Goal: Check status: Check status

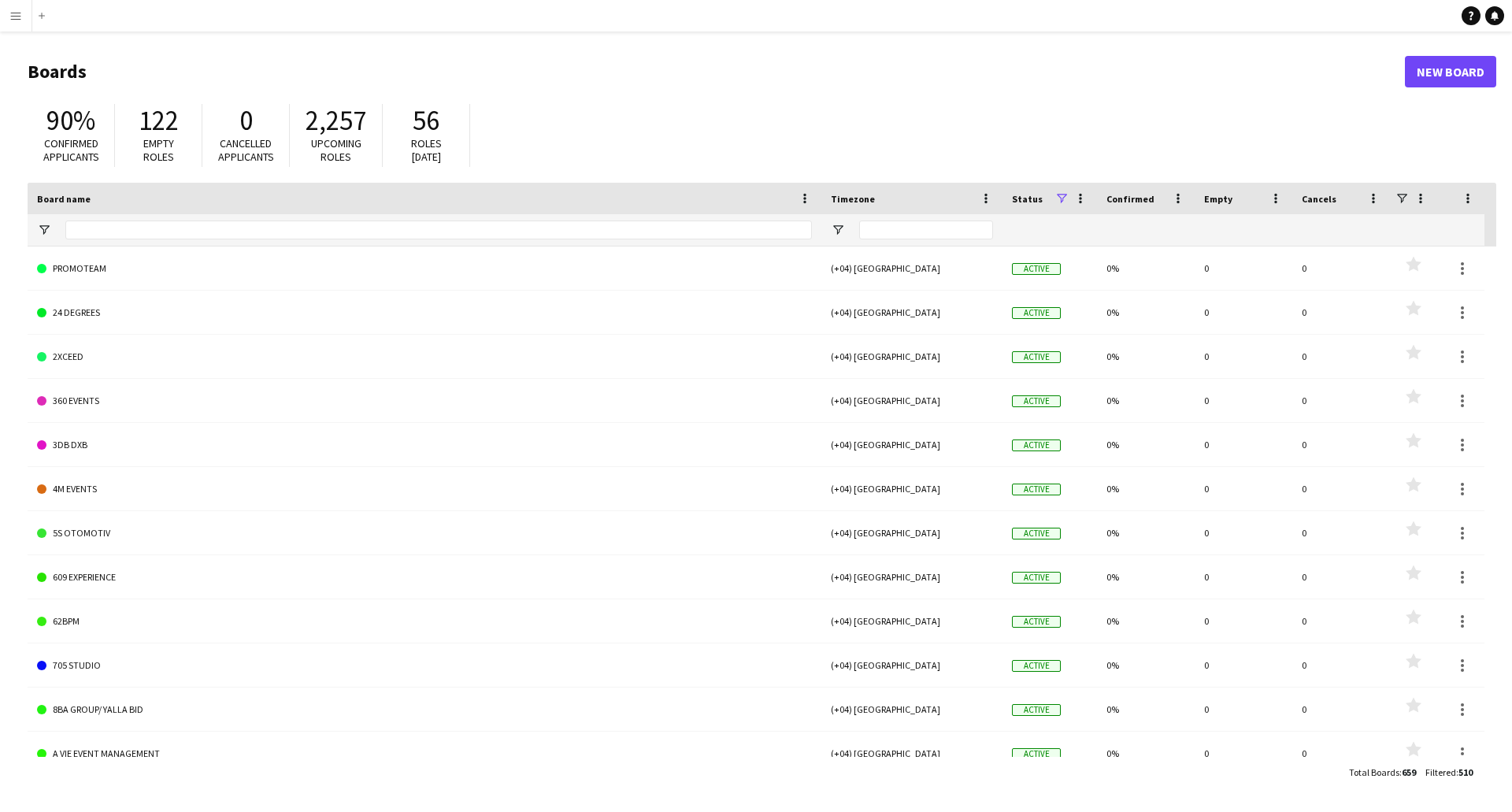
click at [11, 11] on app-icon "Menu" at bounding box center [16, 16] width 12 height 12
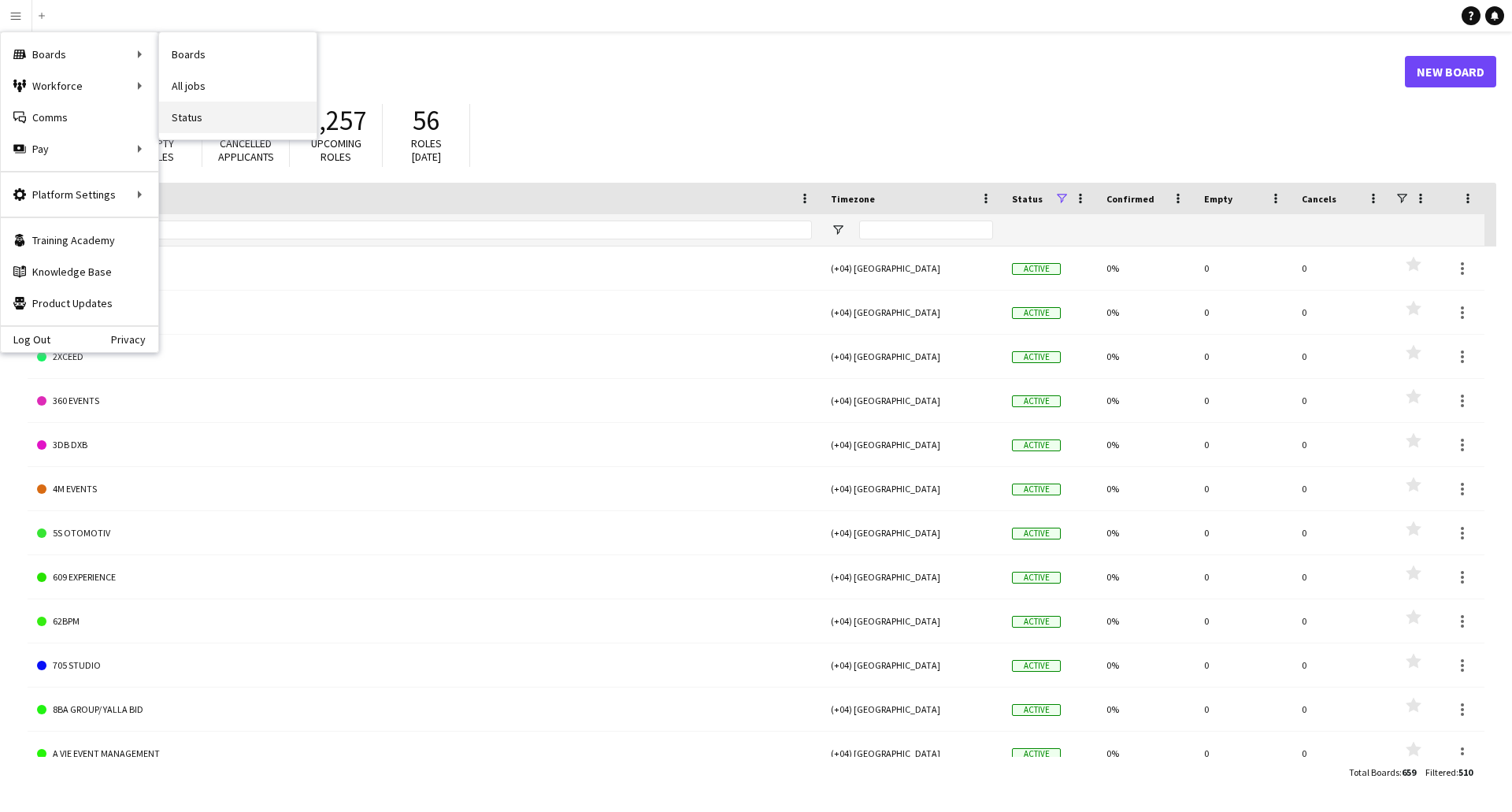
click at [175, 112] on link "Status" at bounding box center [238, 117] width 158 height 31
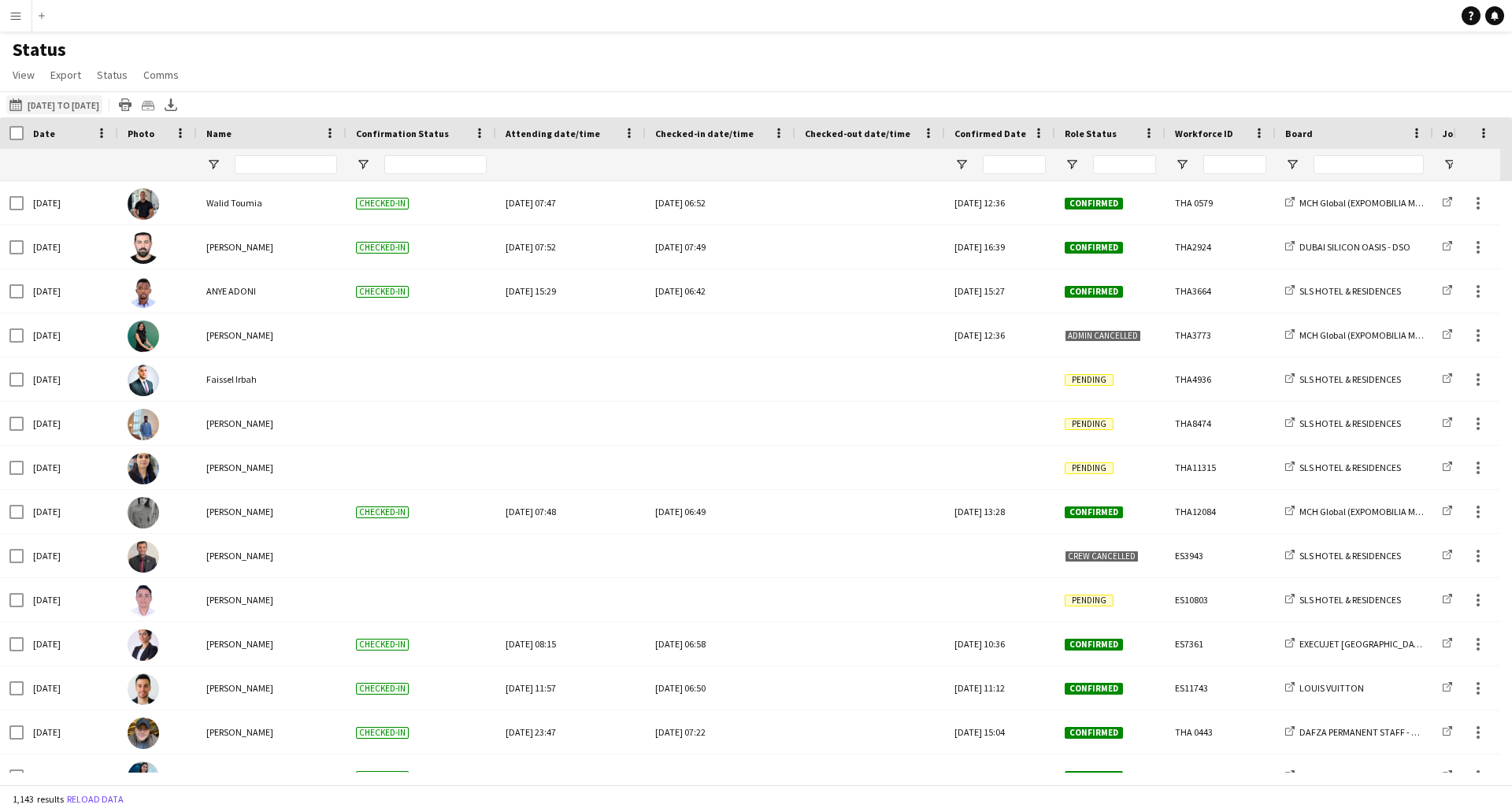
click at [81, 106] on button "[DATE] to [DATE] [DATE] to [DATE]" at bounding box center [54, 104] width 96 height 19
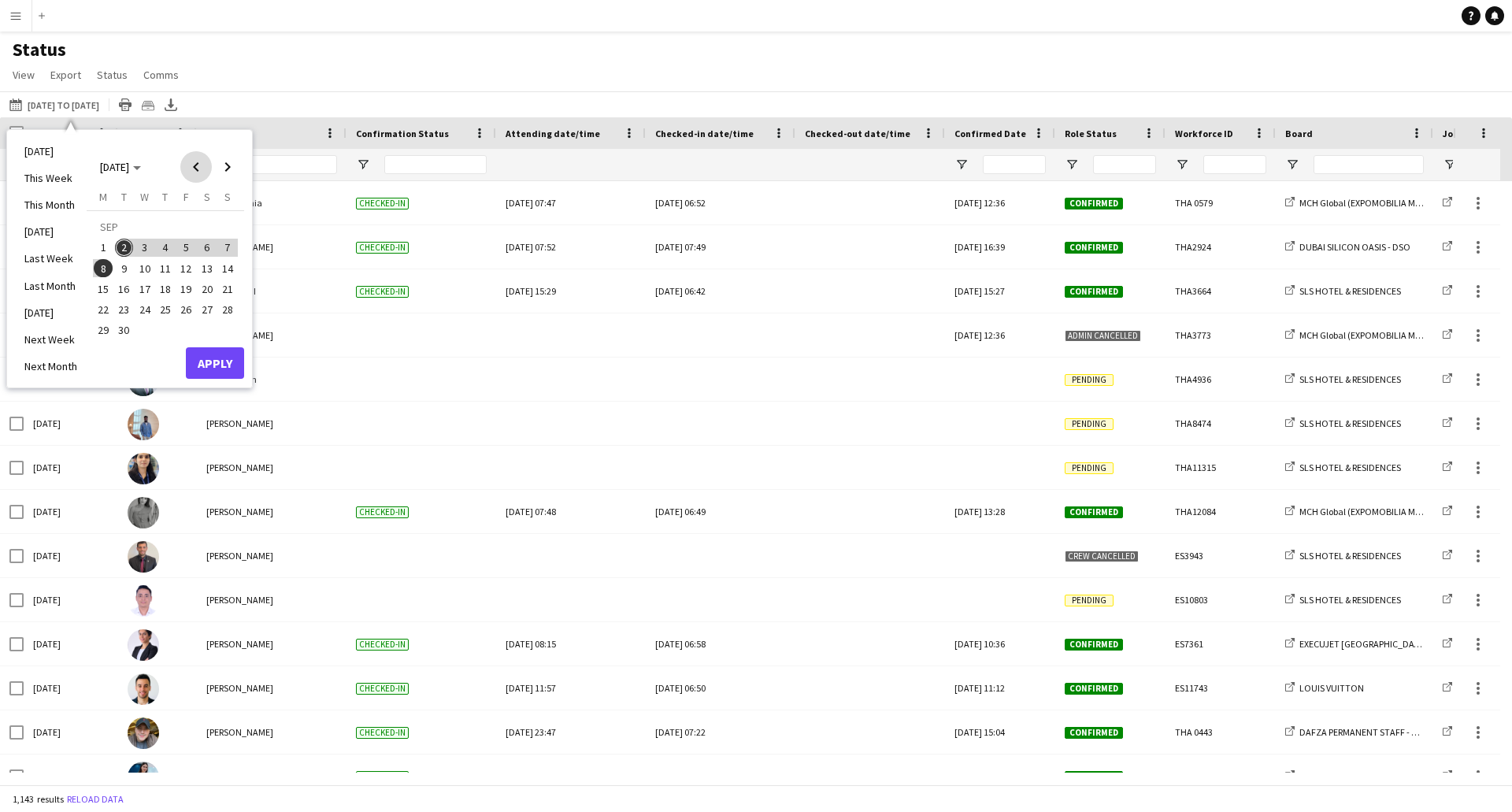
click at [201, 163] on span "Previous month" at bounding box center [196, 167] width 31 height 31
click at [205, 307] on span "26" at bounding box center [207, 309] width 19 height 19
click at [224, 165] on span "Next month" at bounding box center [227, 167] width 31 height 31
drag, startPoint x: 229, startPoint y: 319, endPoint x: 226, endPoint y: 336, distance: 17.3
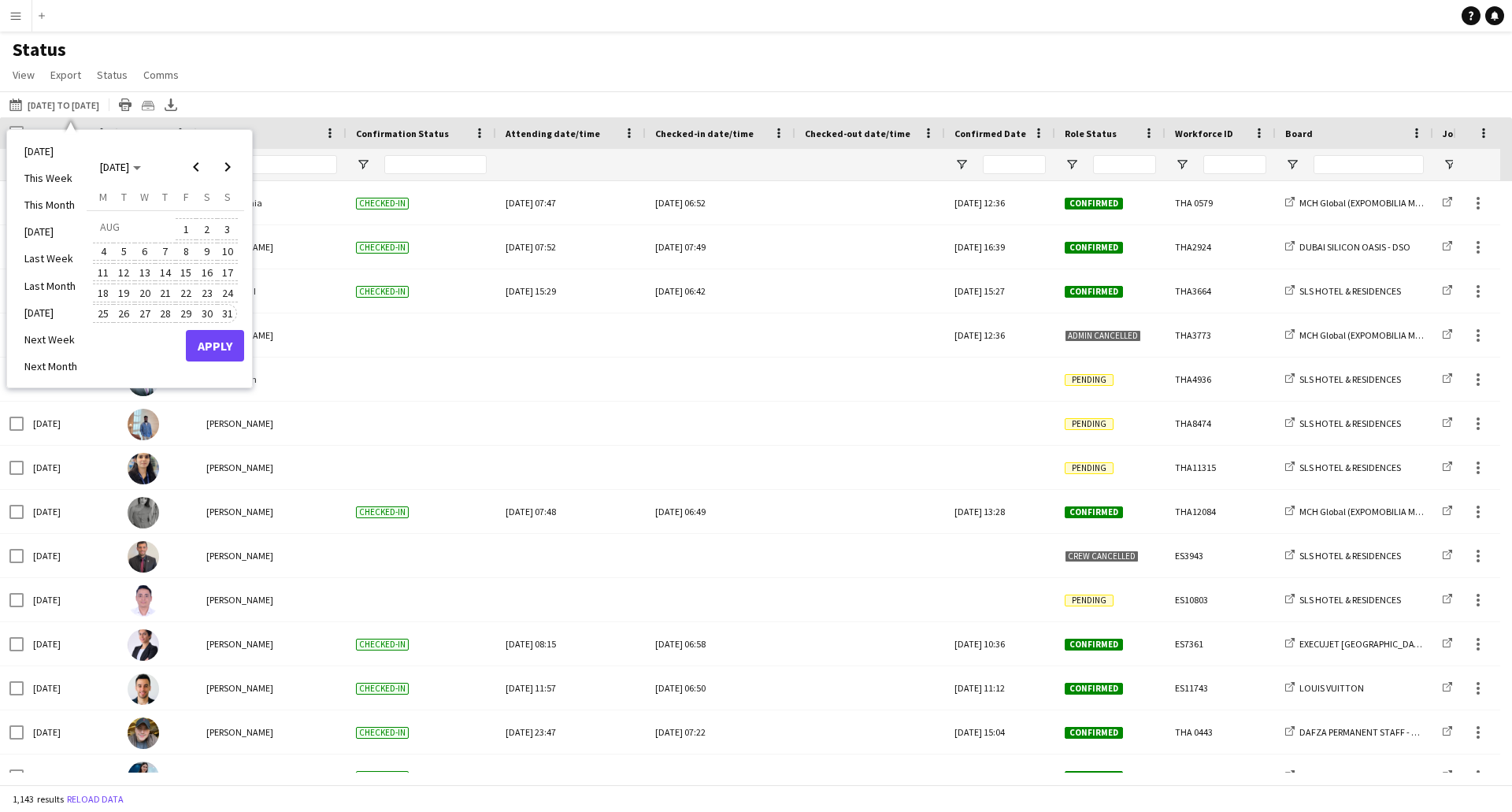
click at [228, 319] on span "31" at bounding box center [227, 313] width 19 height 19
click at [225, 353] on button "Apply" at bounding box center [214, 346] width 58 height 31
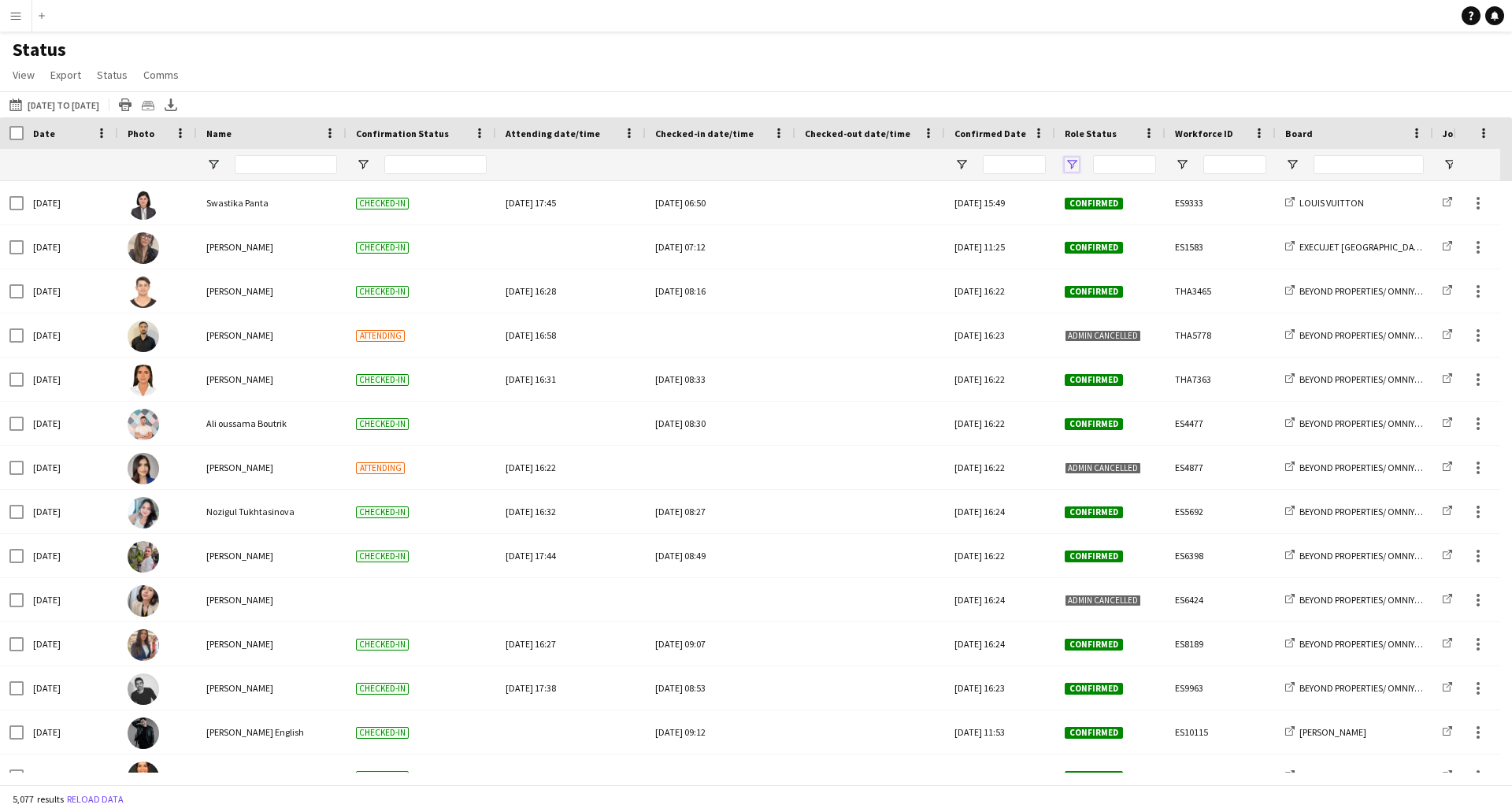
click at [1068, 163] on span "Open Filter Menu" at bounding box center [1072, 164] width 14 height 14
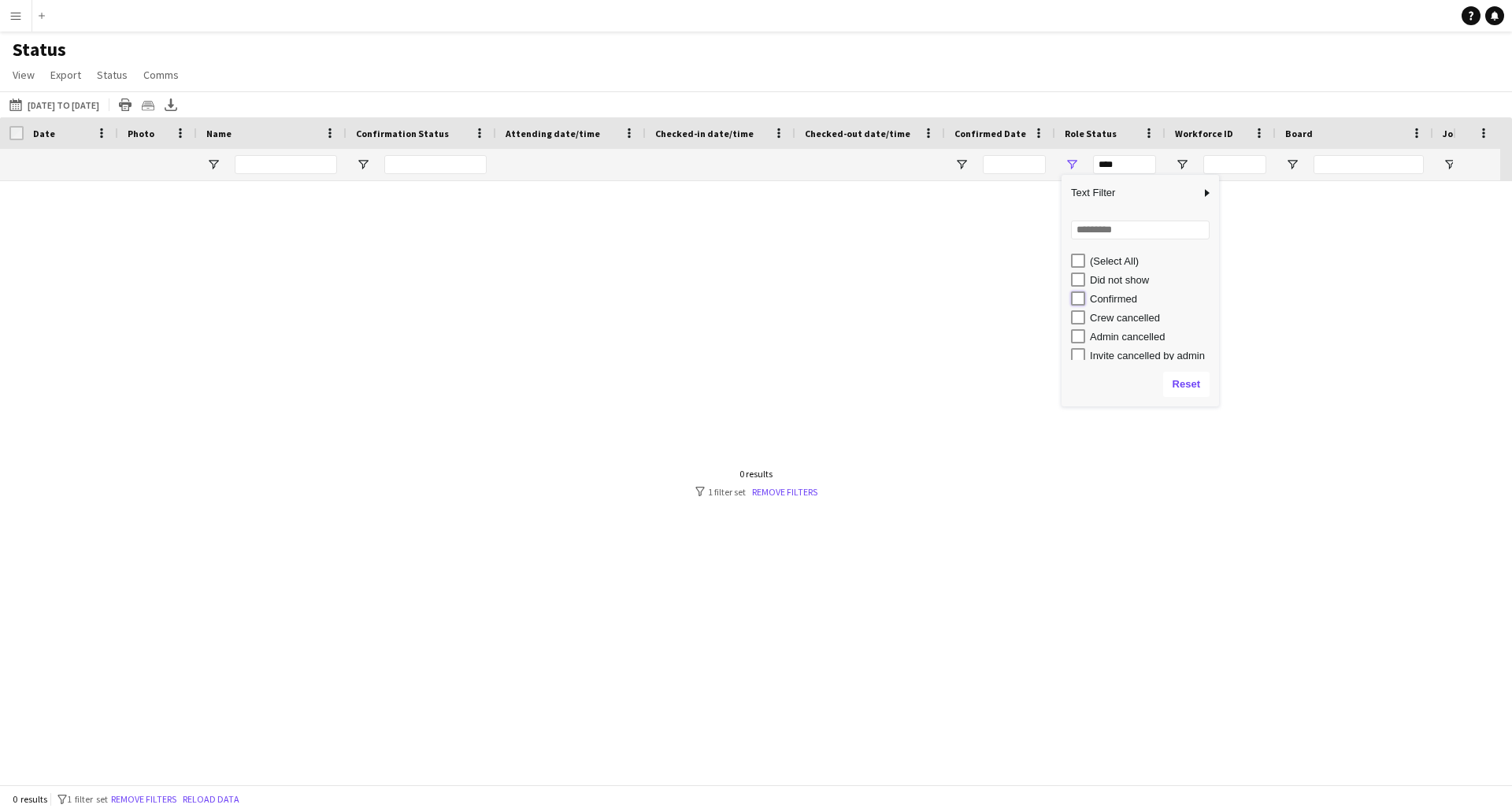
type input "**********"
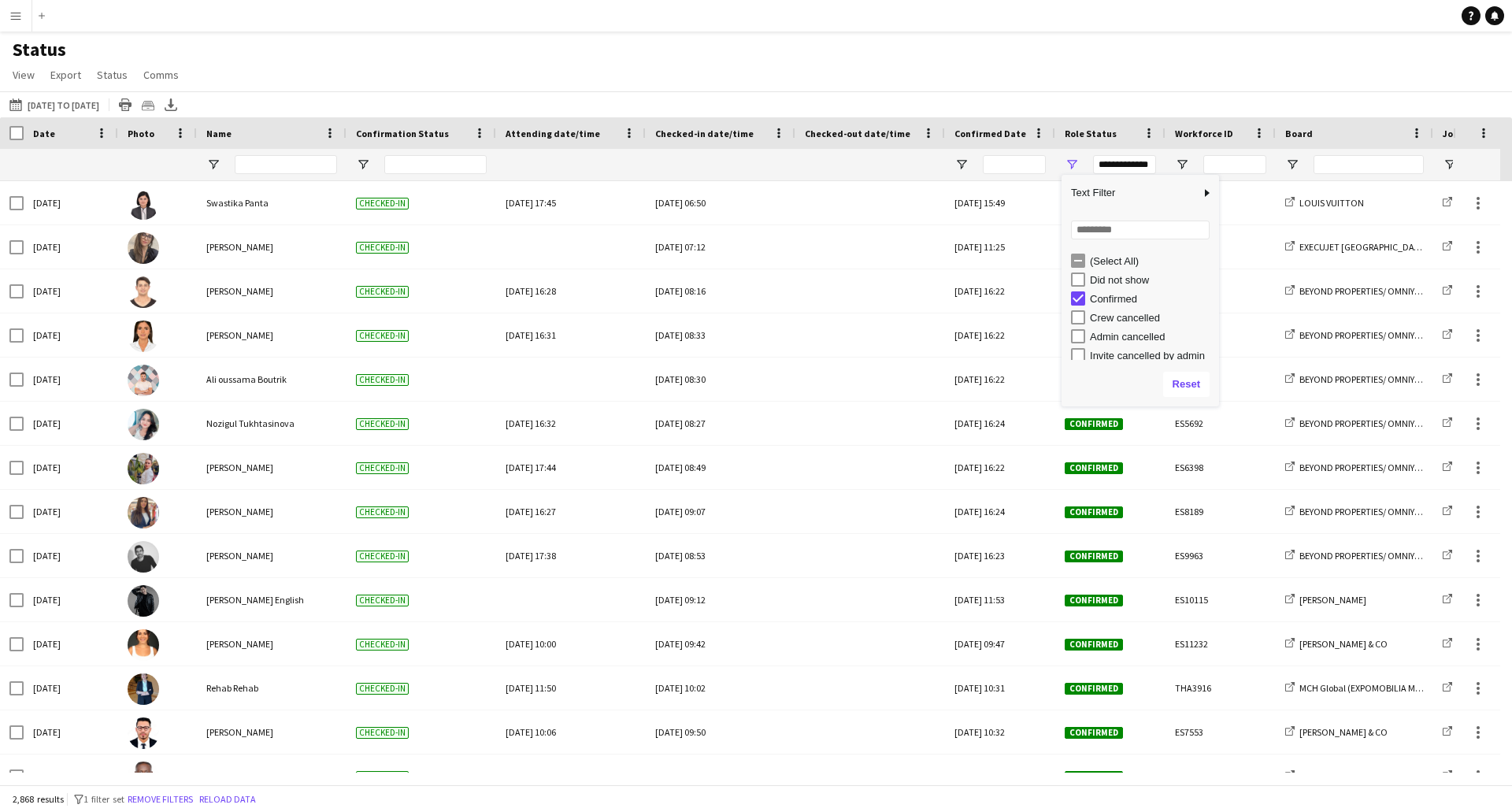
click at [1102, 39] on div "Status View Views Default view New view Update view Delete view Edit name Custo…" at bounding box center [756, 64] width 1512 height 53
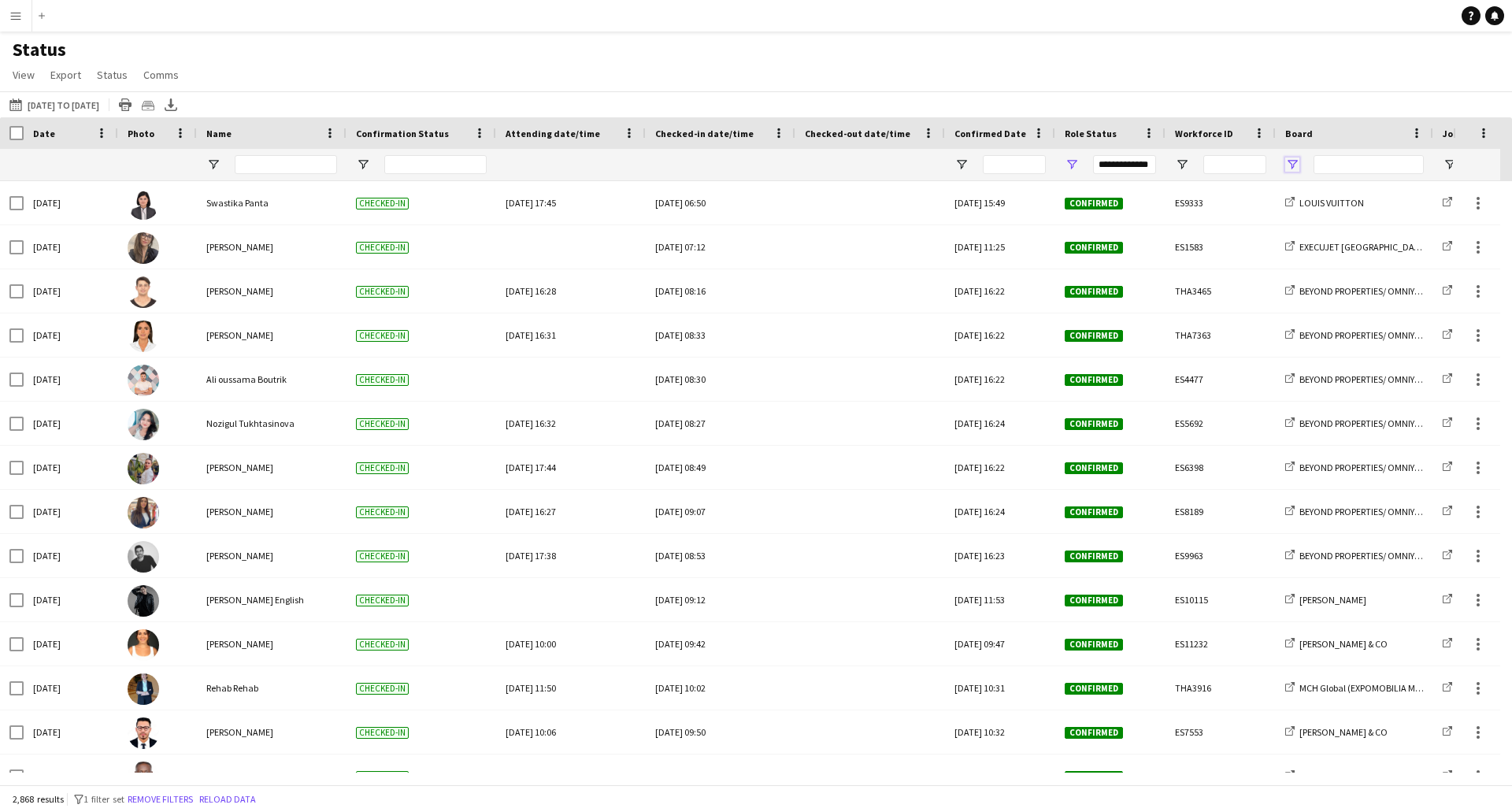
click at [1295, 167] on span "Open Filter Menu" at bounding box center [1292, 164] width 14 height 14
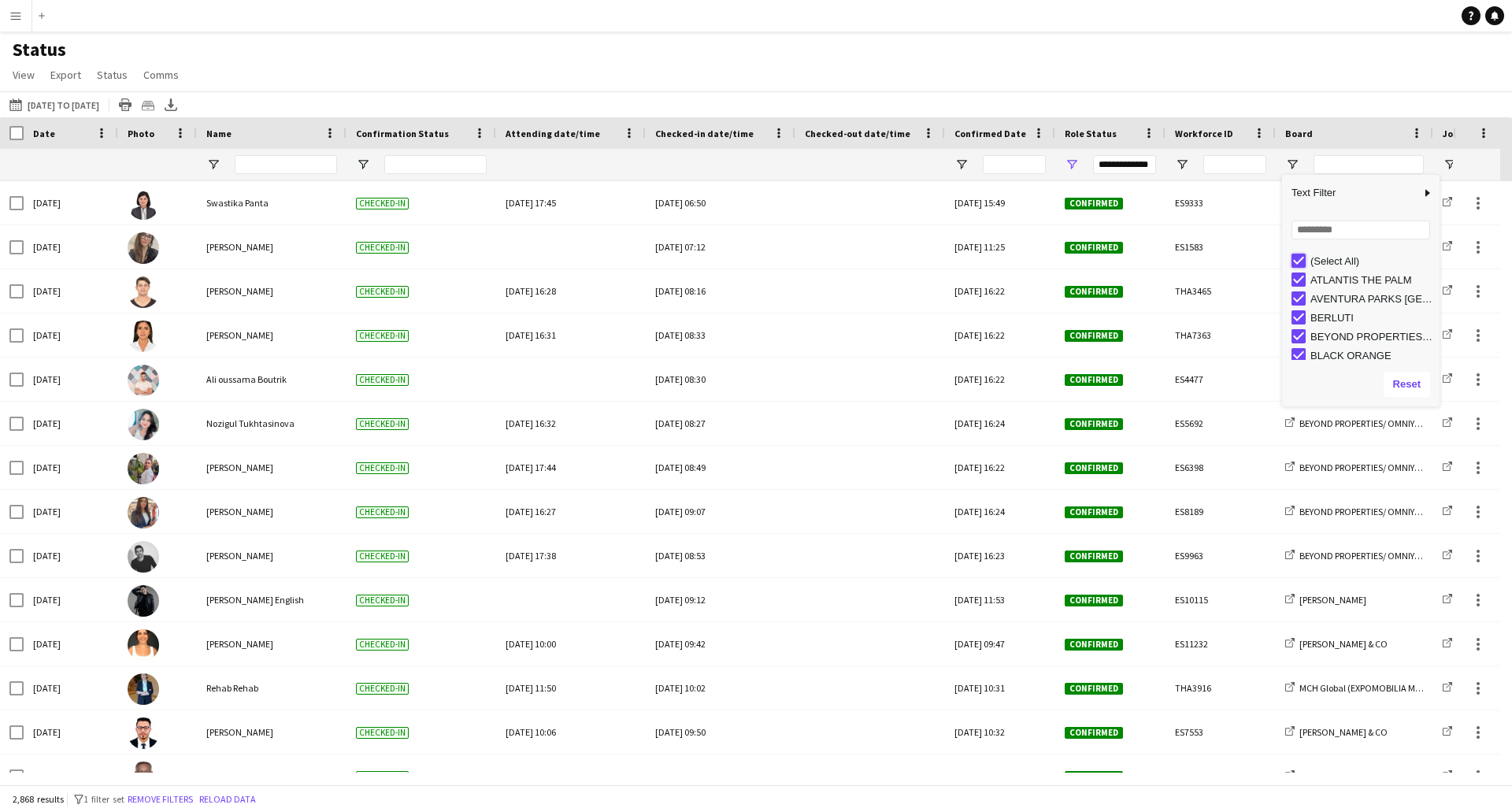
type input "***"
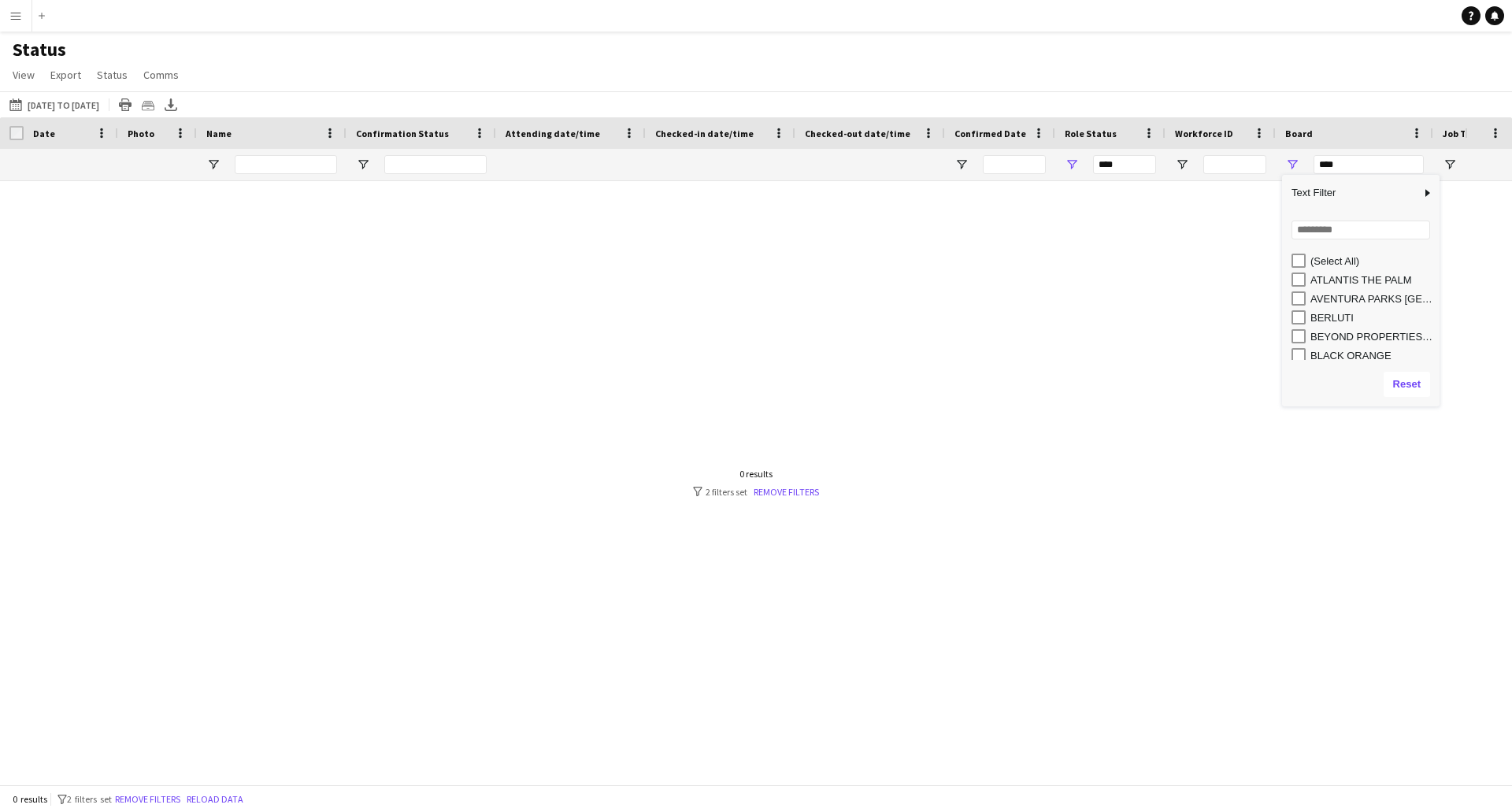
click at [1308, 337] on div "BEYOND PROPERTIES/ OMNIYAT" at bounding box center [1366, 336] width 148 height 19
type input "**********"
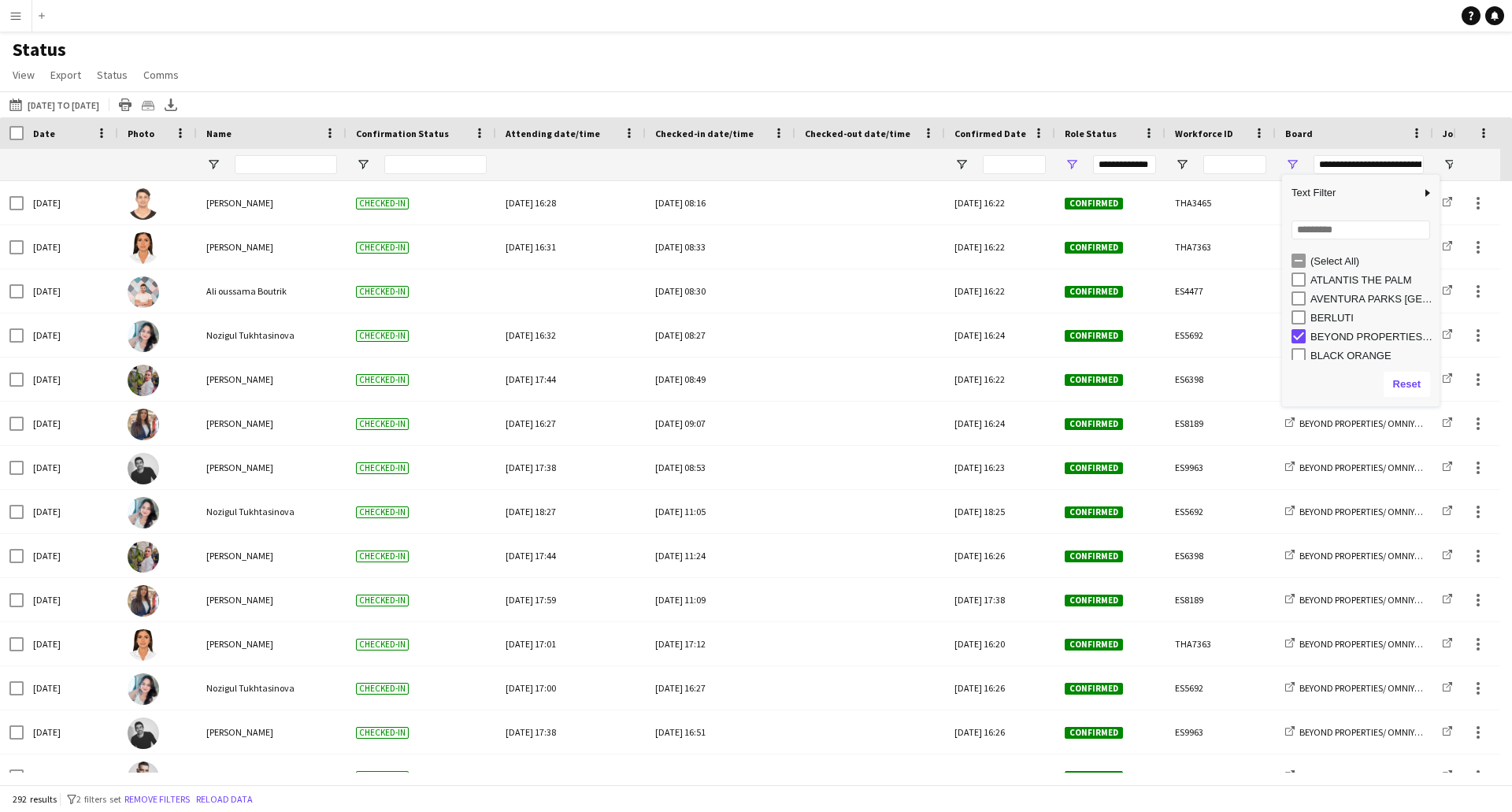
click at [1310, 89] on div "Status View Views Default view New view Update view Delete view Edit name Custo…" at bounding box center [756, 64] width 1512 height 53
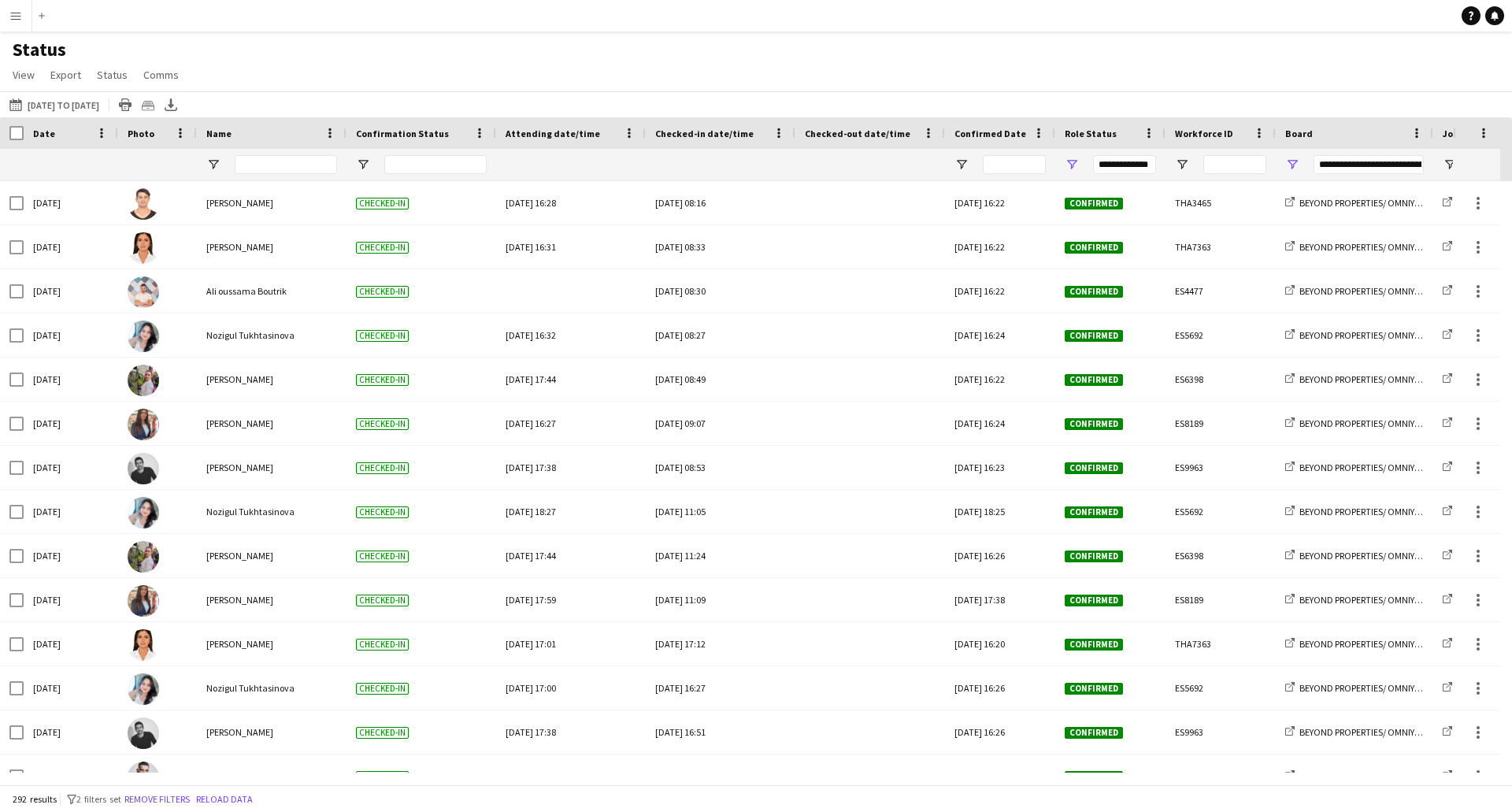
drag, startPoint x: 661, startPoint y: 782, endPoint x: 708, endPoint y: 778, distance: 47.2
click at [709, 778] on div at bounding box center [726, 778] width 1453 height 11
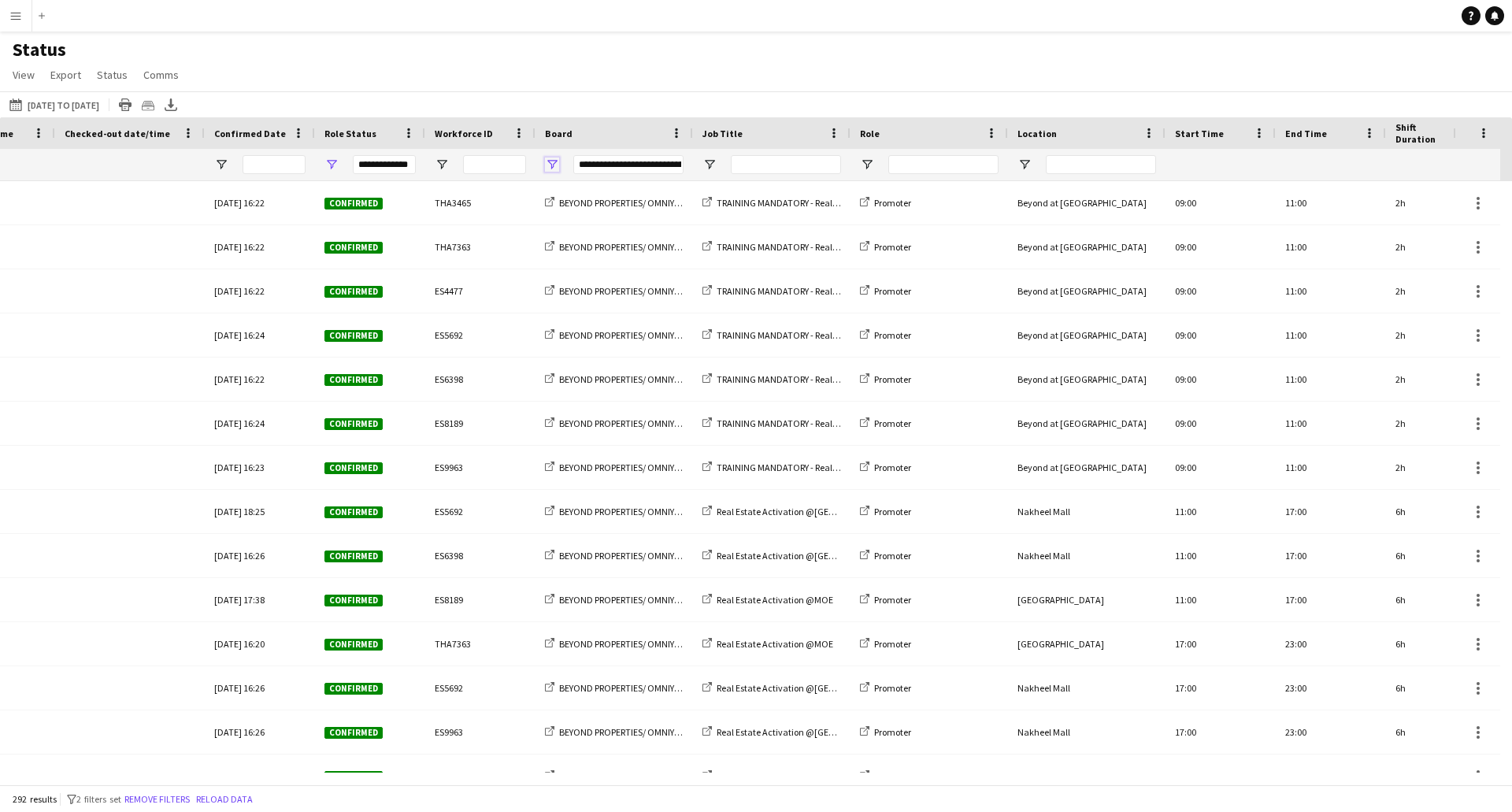
click at [554, 163] on span "Open Filter Menu" at bounding box center [552, 164] width 14 height 14
click at [549, 163] on span "Open Filter Menu" at bounding box center [552, 164] width 14 height 14
click at [711, 158] on span "Open Filter Menu" at bounding box center [709, 164] width 14 height 14
click at [831, 82] on div "Status View Views Default view New view Update view Delete view Edit name Custo…" at bounding box center [756, 64] width 1512 height 53
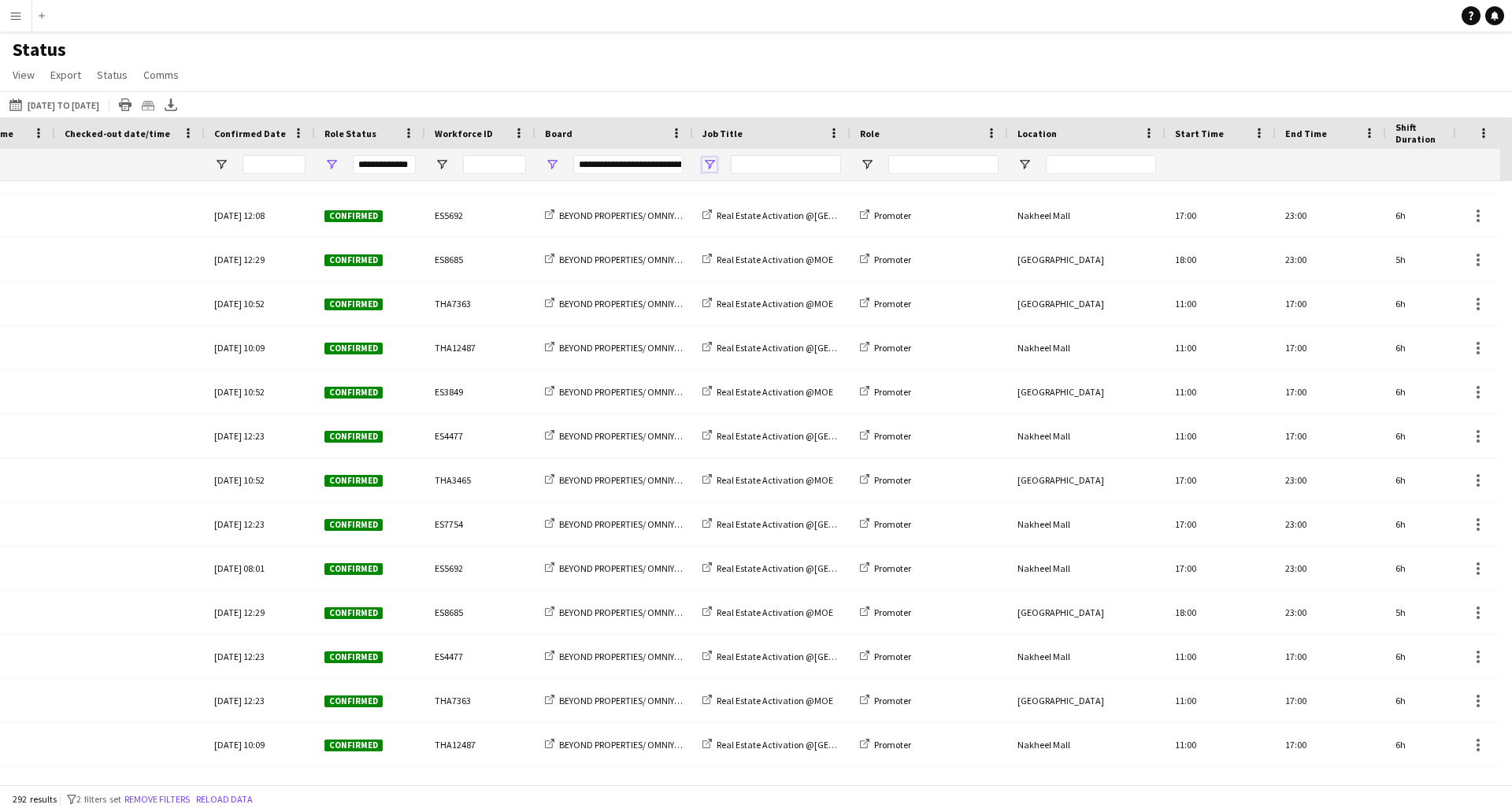
click at [711, 166] on span "Open Filter Menu" at bounding box center [709, 164] width 14 height 14
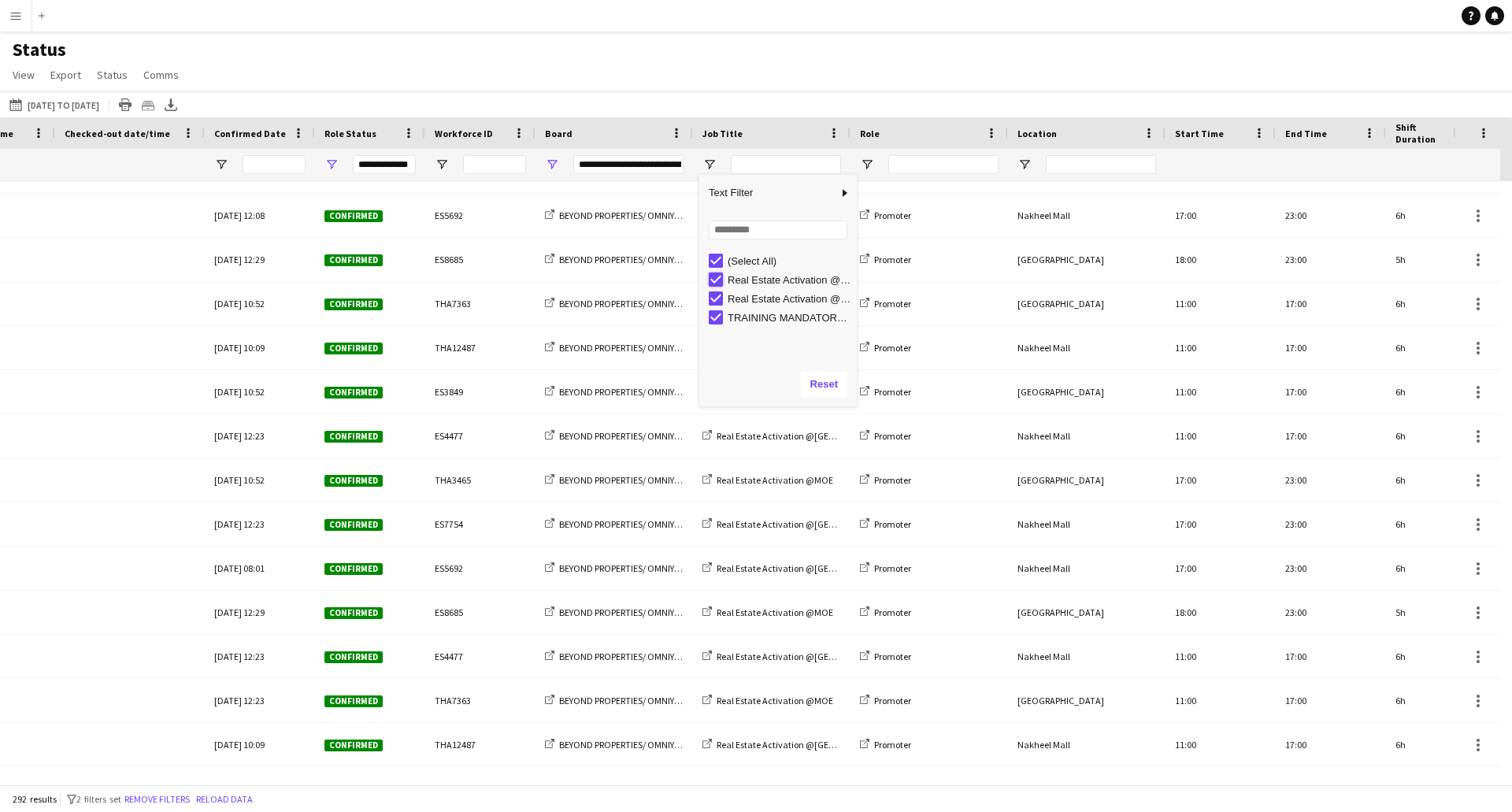
type input "**********"
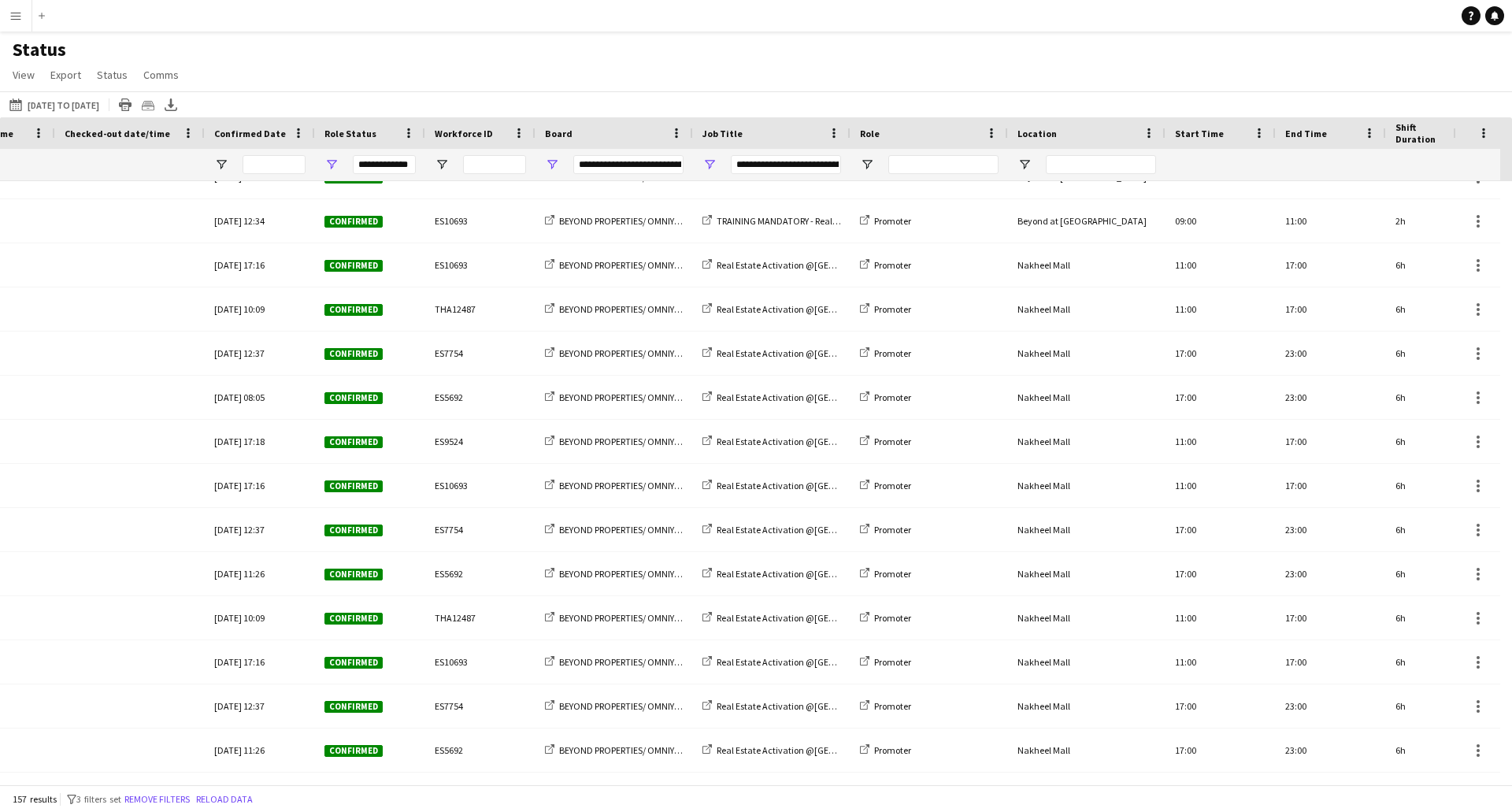
click at [805, 65] on div "Status View Views Default view New view Update view Delete view Edit name Custo…" at bounding box center [756, 64] width 1512 height 53
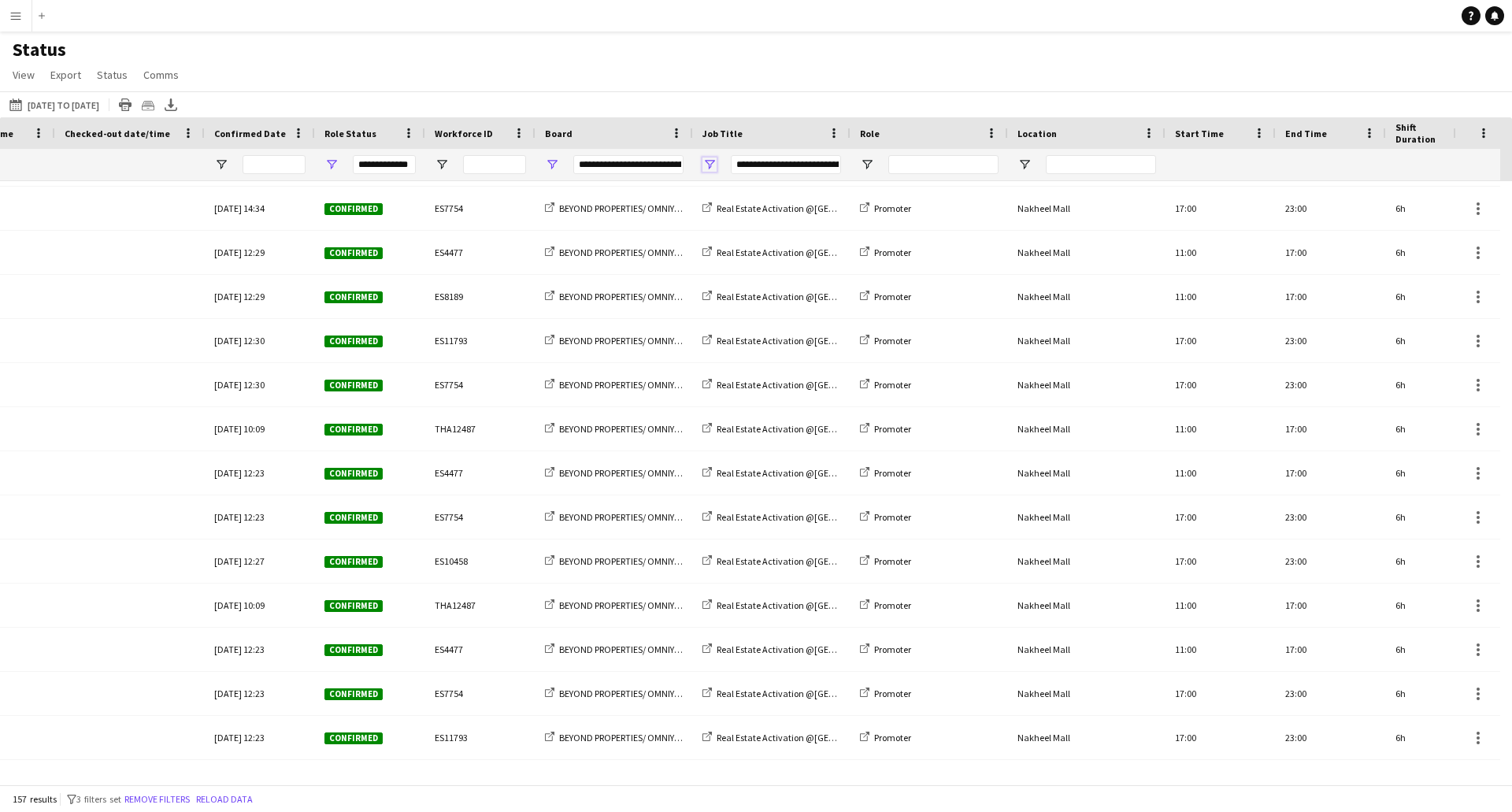
click at [711, 163] on span "Open Filter Menu" at bounding box center [709, 164] width 14 height 14
click at [714, 287] on div "Real Estate Activation @MOE" at bounding box center [783, 279] width 148 height 19
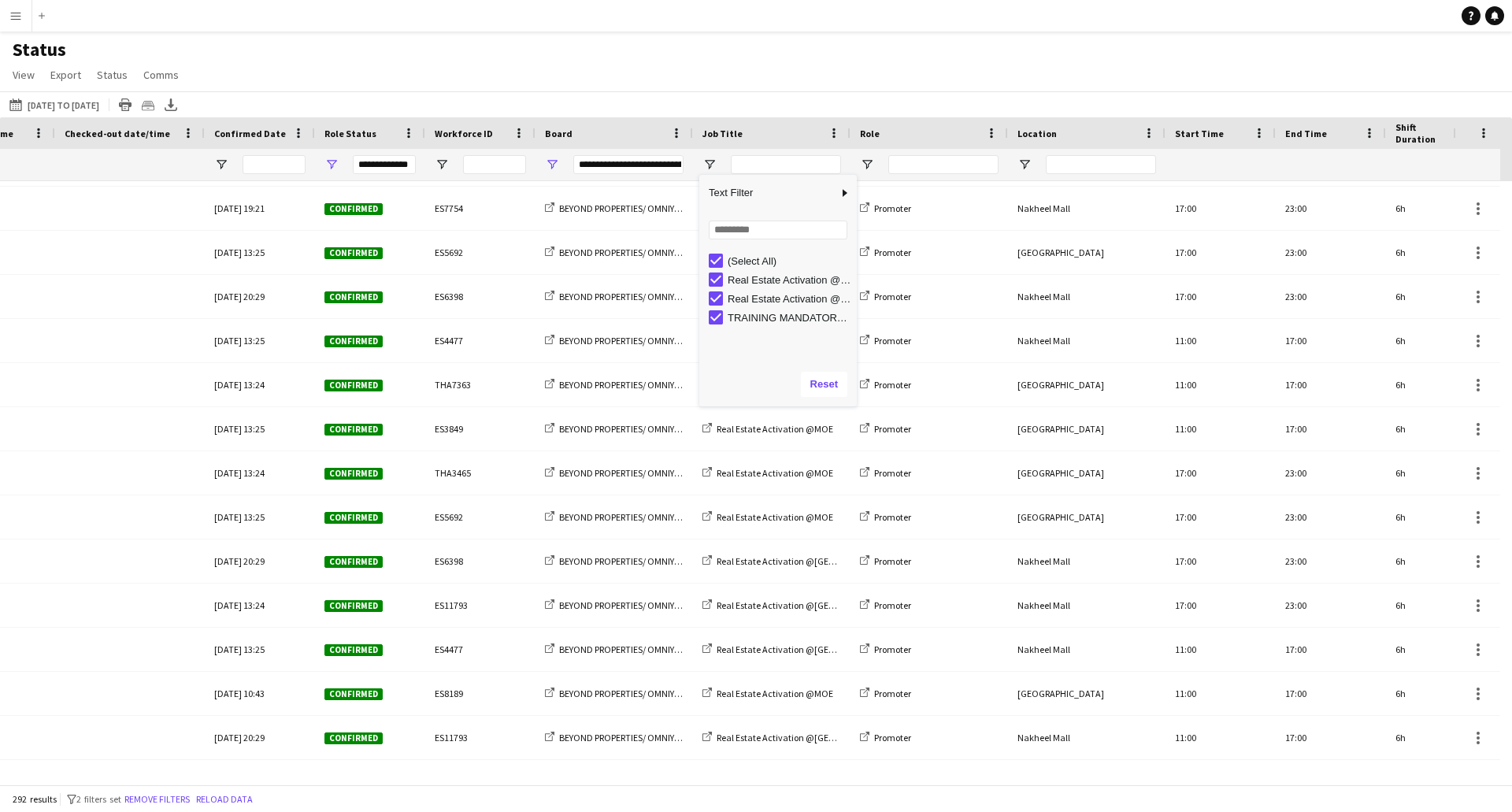
click at [743, 86] on div "Status View Views Default view New view Update view Delete view Edit name Custo…" at bounding box center [756, 64] width 1512 height 53
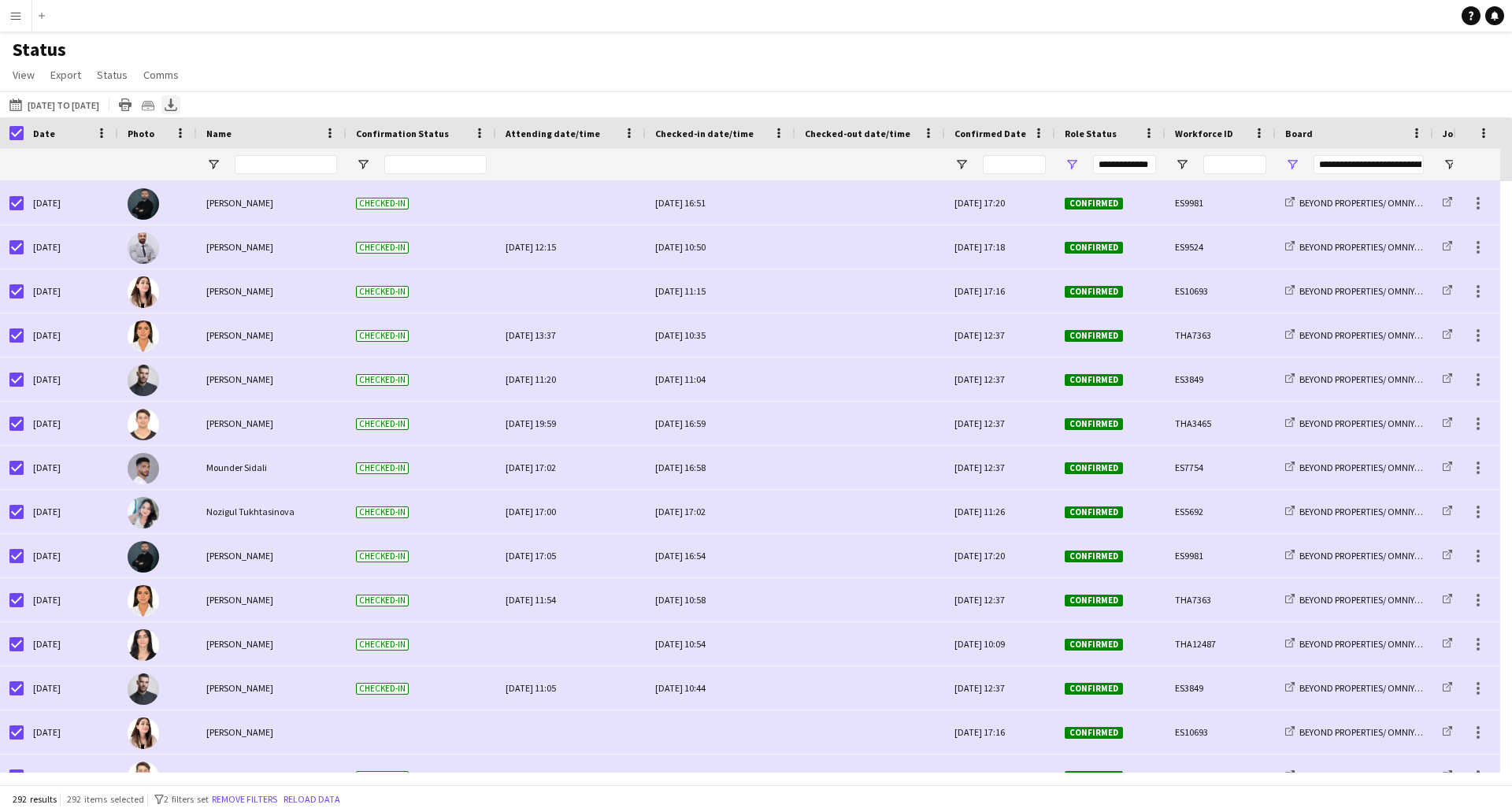
click at [174, 106] on icon at bounding box center [171, 103] width 7 height 10
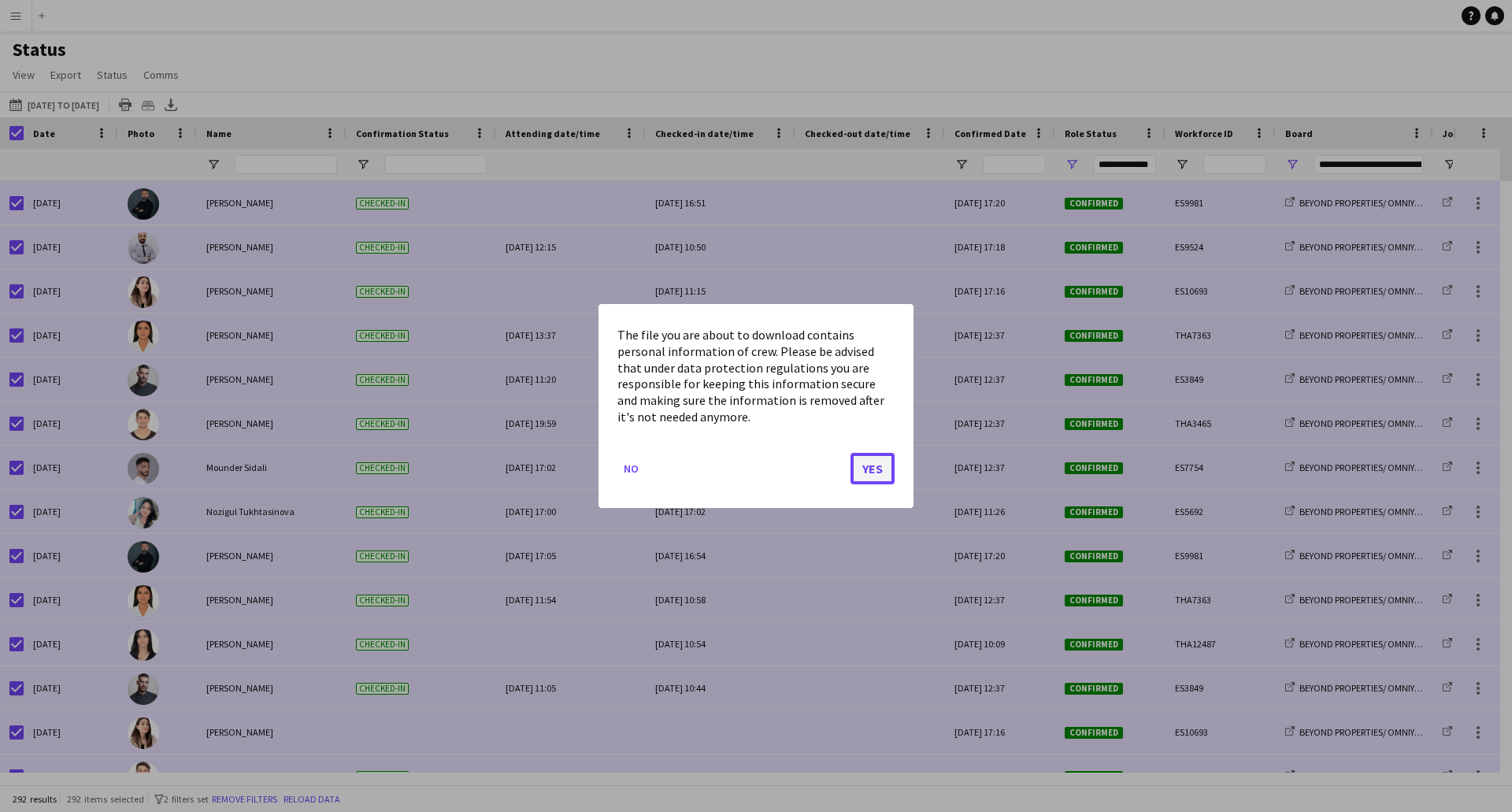
drag, startPoint x: 874, startPoint y: 465, endPoint x: 866, endPoint y: 470, distance: 9.4
click at [874, 464] on button "Yes" at bounding box center [873, 468] width 44 height 31
